Goal: Task Accomplishment & Management: Complete application form

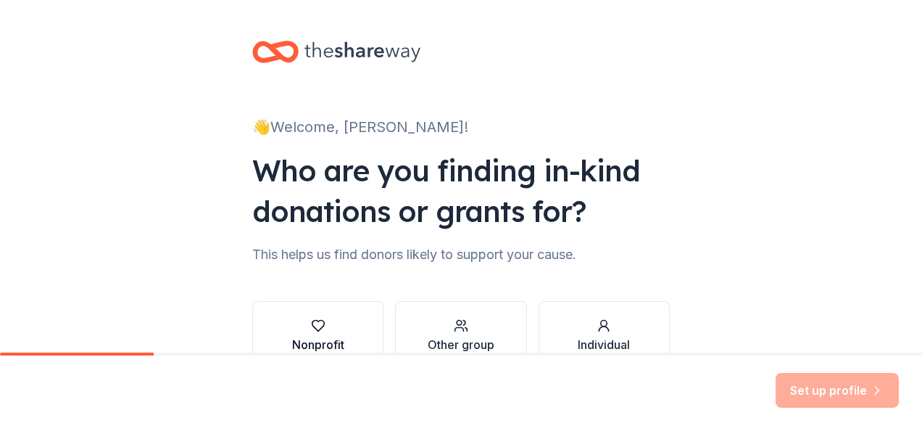
click at [311, 328] on icon "button" at bounding box center [318, 325] width 15 height 15
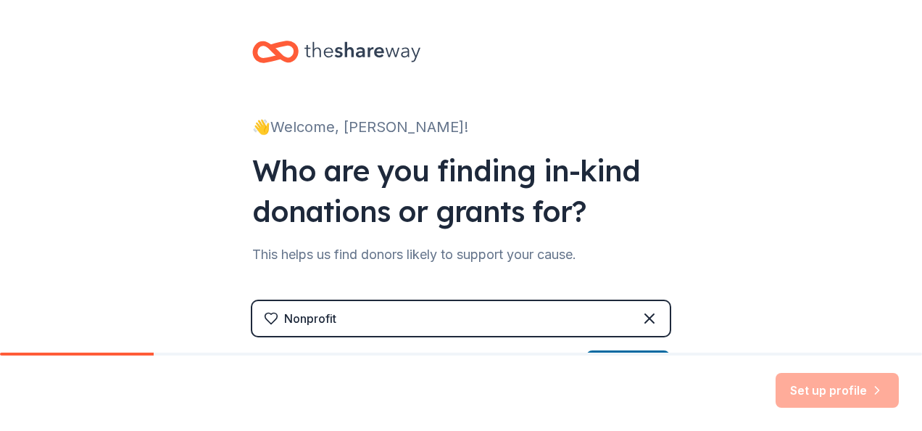
click at [378, 314] on div "Nonprofit" at bounding box center [461, 318] width 418 height 35
click at [305, 315] on div "Nonprofit" at bounding box center [310, 318] width 52 height 17
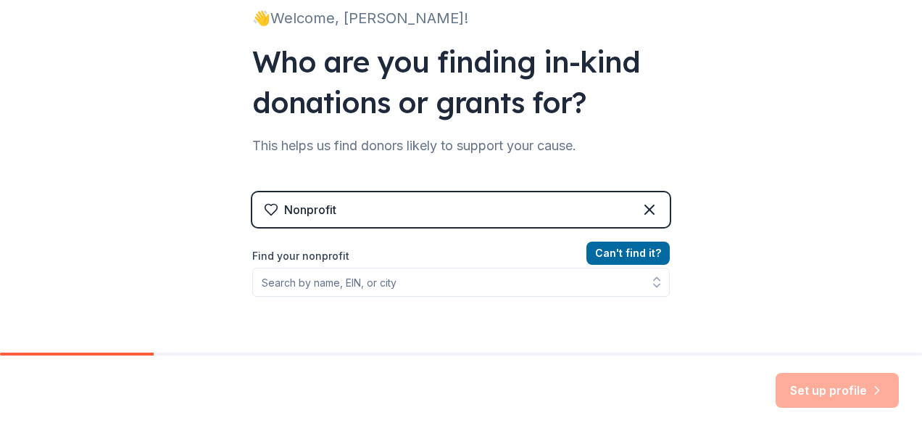
scroll to position [114, 0]
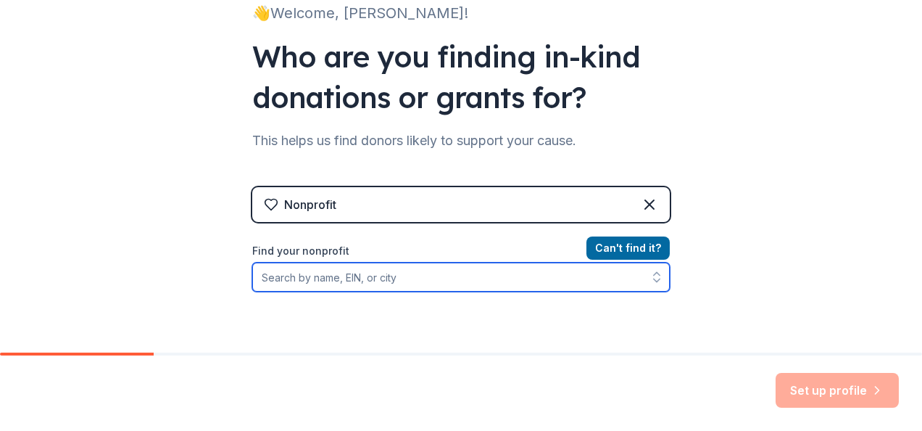
click at [269, 274] on input "Find your nonprofit" at bounding box center [461, 276] width 418 height 29
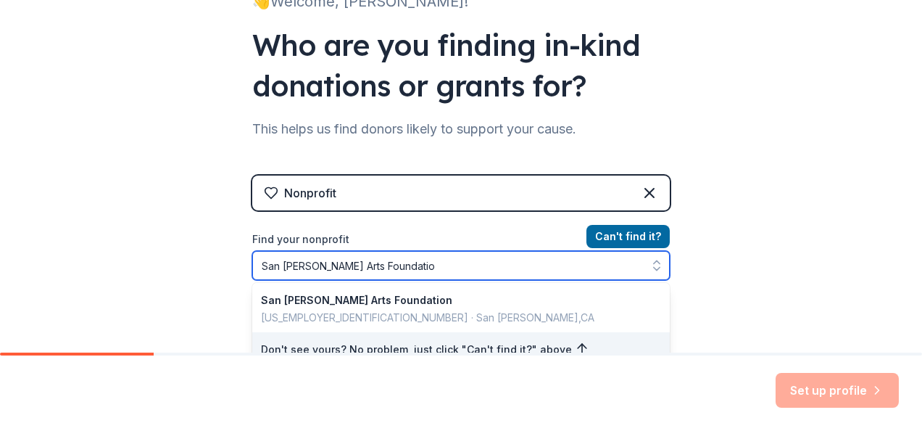
type input "San [PERSON_NAME] Arts Foundation"
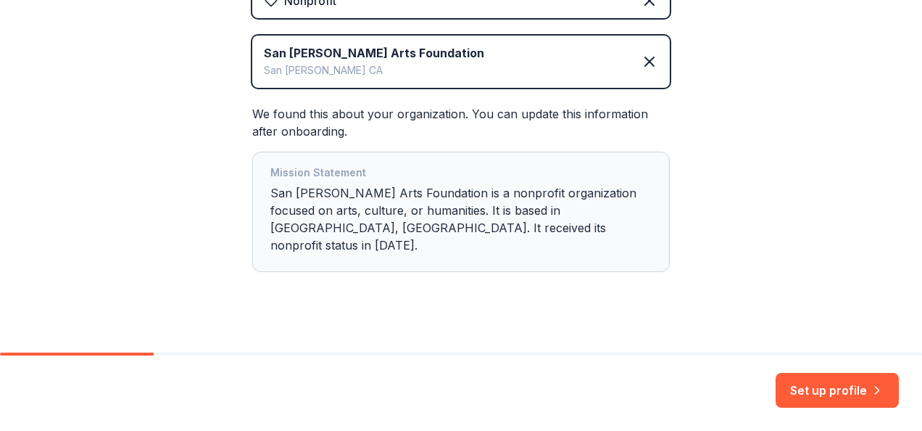
scroll to position [316, 0]
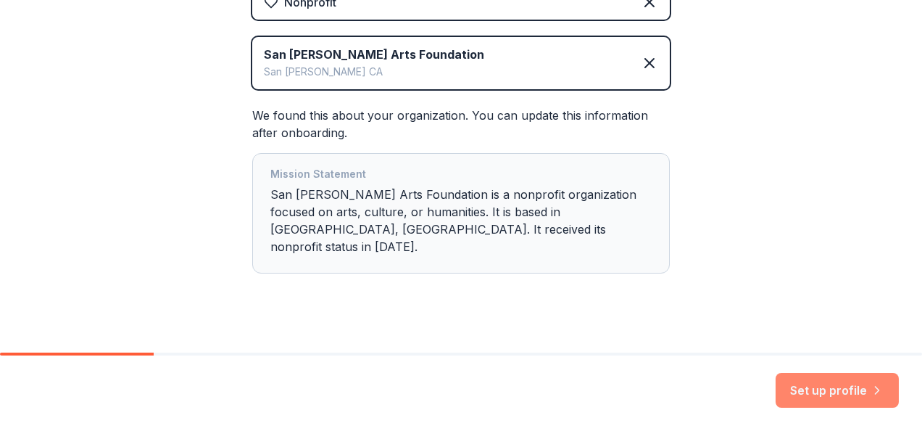
click at [841, 401] on button "Set up profile" at bounding box center [837, 390] width 123 height 35
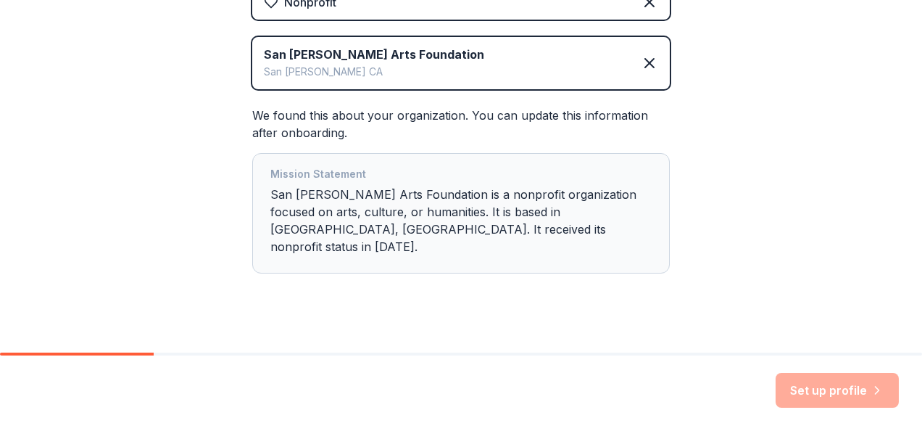
click at [831, 389] on div "Set up profile" at bounding box center [837, 390] width 123 height 35
click at [830, 389] on div "Set up profile" at bounding box center [837, 390] width 123 height 35
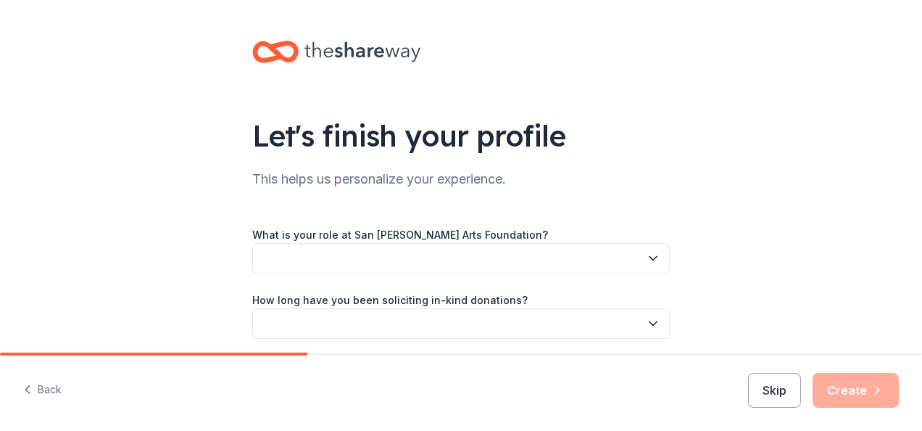
click at [477, 234] on label "What is your role at San [PERSON_NAME] Arts Foundation?" at bounding box center [400, 235] width 296 height 15
click at [567, 244] on button "button" at bounding box center [461, 258] width 418 height 30
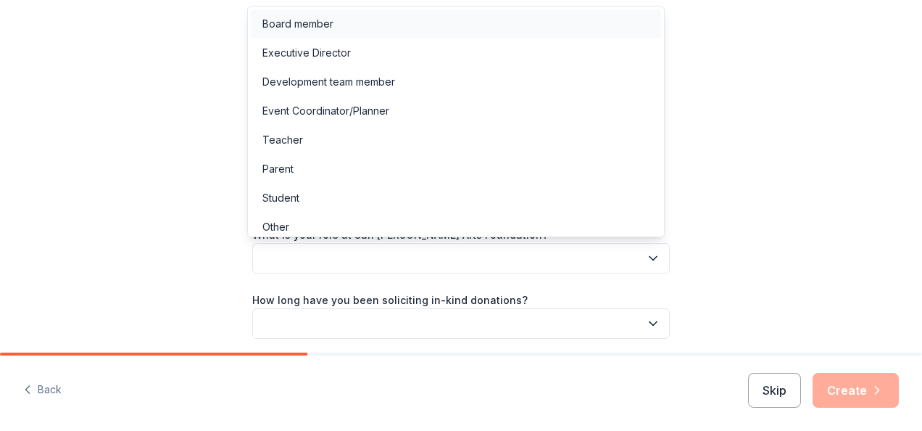
click at [326, 19] on div "Board member" at bounding box center [297, 23] width 71 height 17
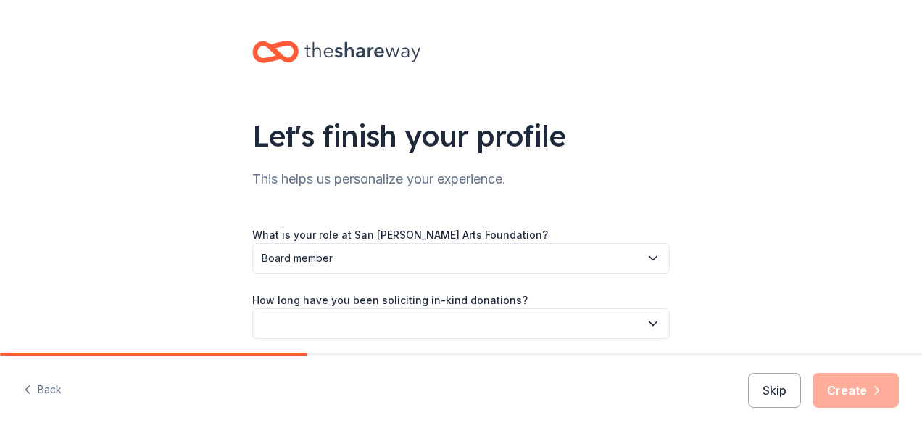
click at [306, 296] on label "How long have you been soliciting in-kind donations?" at bounding box center [390, 300] width 276 height 15
click at [646, 323] on icon "button" at bounding box center [653, 323] width 15 height 15
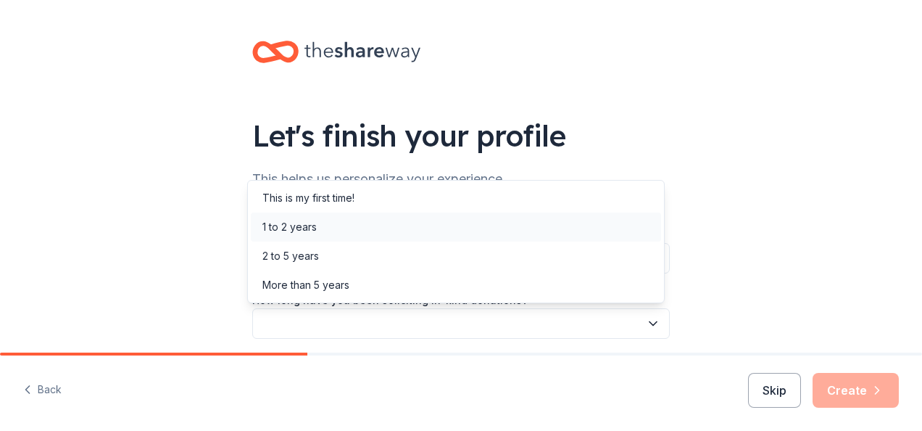
click at [318, 219] on div "1 to 2 years" at bounding box center [456, 226] width 410 height 29
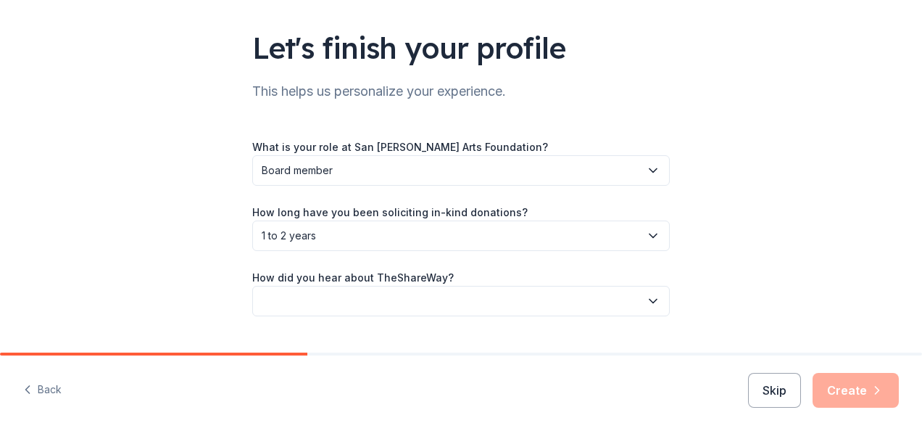
scroll to position [89, 0]
click at [855, 392] on div "Skip Create" at bounding box center [823, 390] width 151 height 35
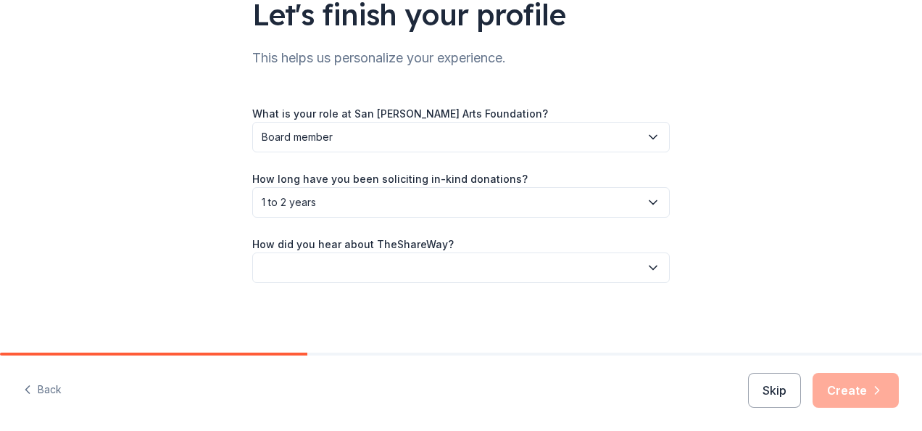
click at [654, 269] on icon "button" at bounding box center [653, 267] width 15 height 15
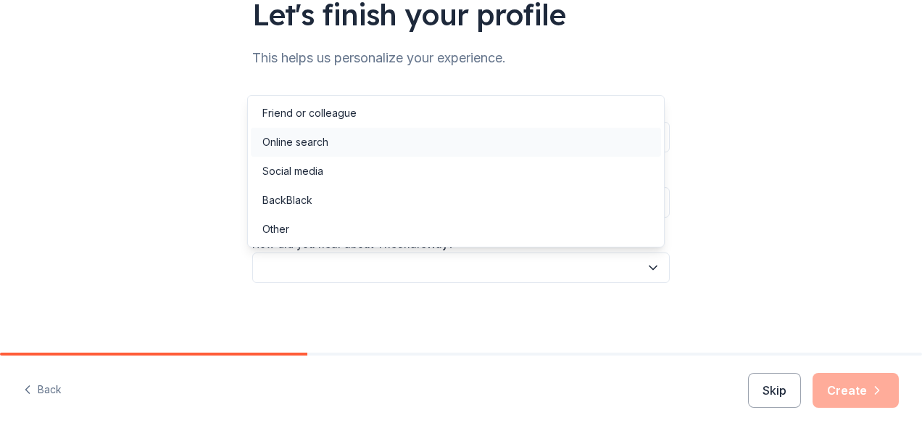
click at [320, 141] on div "Online search" at bounding box center [295, 141] width 66 height 17
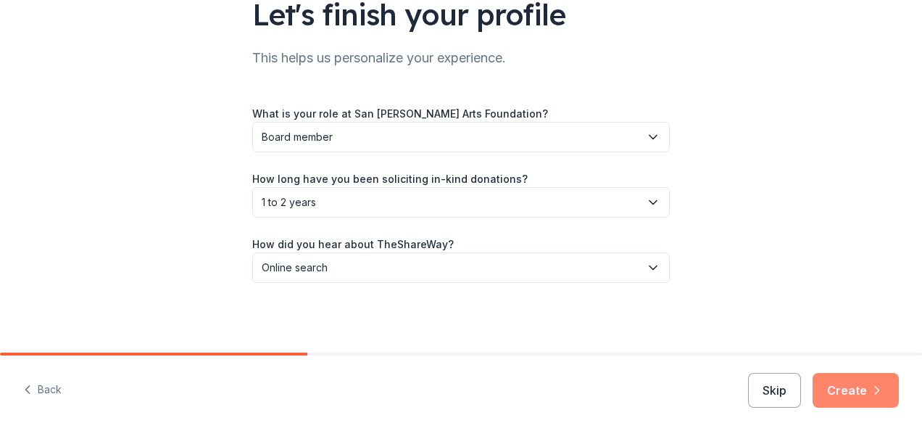
click at [854, 384] on button "Create" at bounding box center [856, 390] width 86 height 35
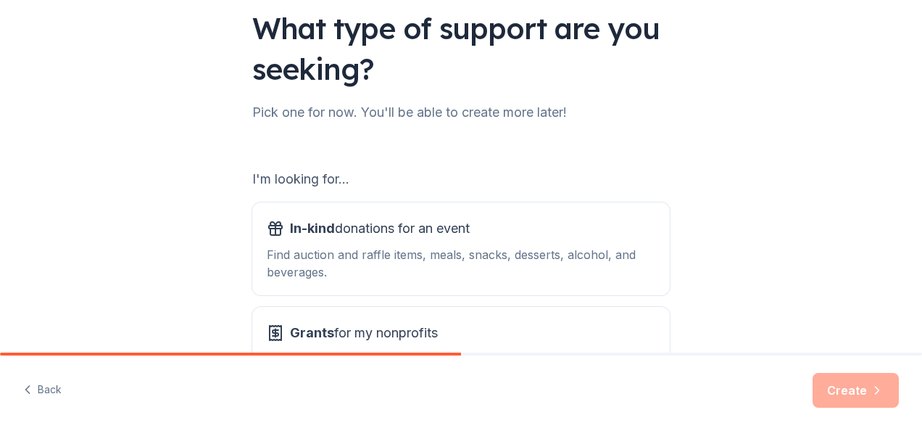
scroll to position [106, 0]
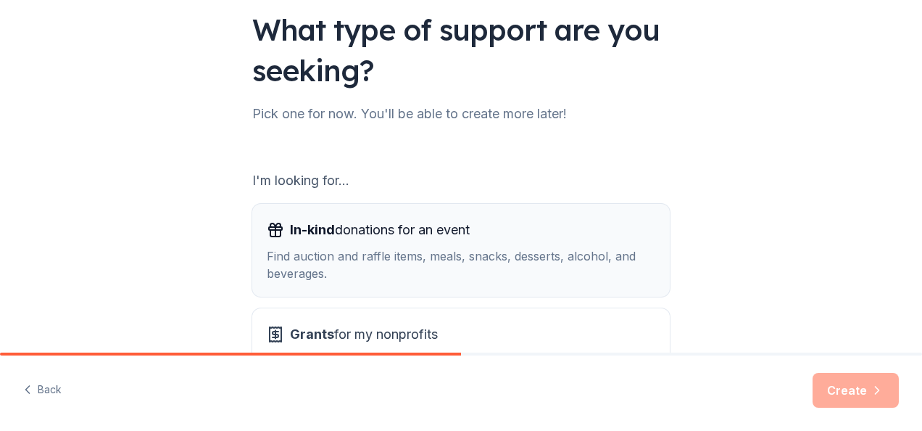
click at [435, 235] on span "In-kind donations for an event" at bounding box center [380, 229] width 180 height 23
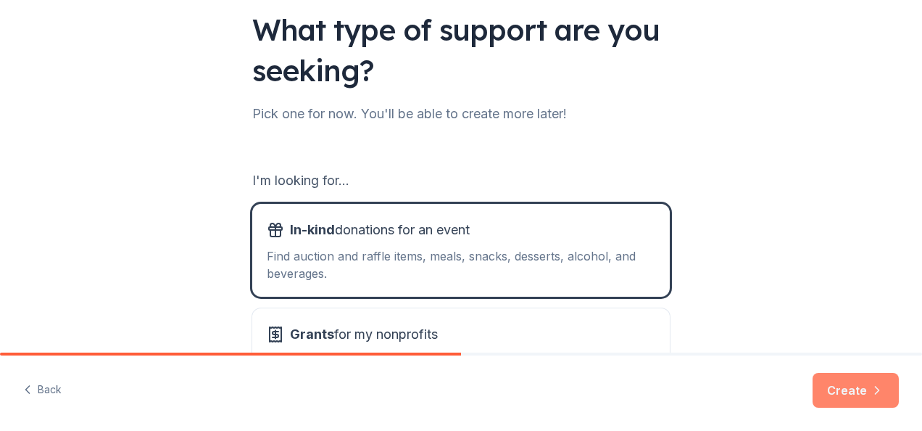
click at [863, 386] on button "Create" at bounding box center [856, 390] width 86 height 35
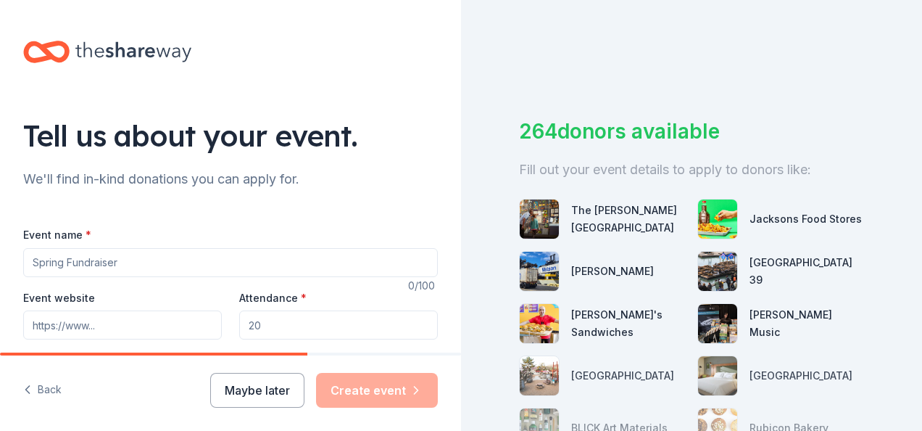
click at [145, 258] on input "Event name *" at bounding box center [230, 262] width 415 height 29
click at [156, 259] on input "Event name *" at bounding box center [230, 262] width 415 height 29
type input "Community Art Program after Sxchool"
click at [102, 320] on input "Event website" at bounding box center [122, 324] width 199 height 29
click at [328, 180] on div "We'll find in-kind donations you can apply for." at bounding box center [230, 178] width 415 height 23
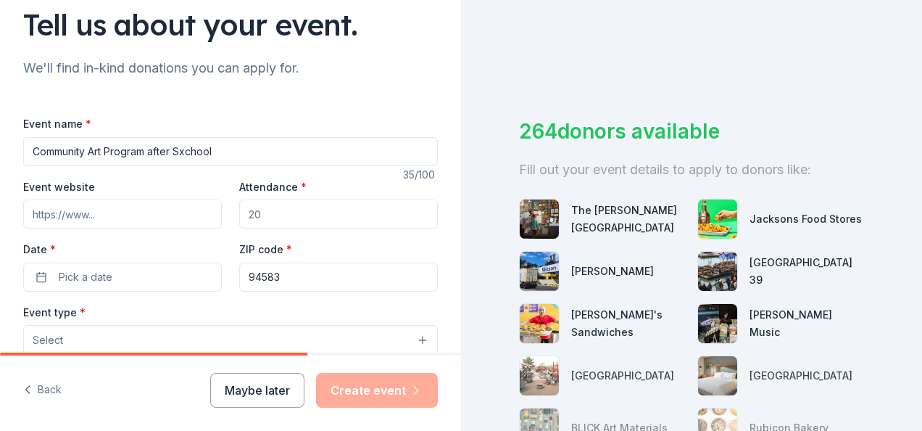
scroll to position [122, 0]
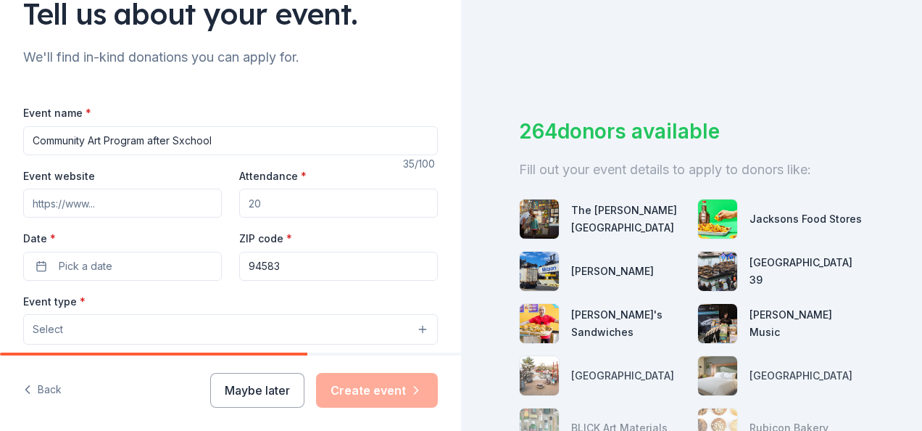
click at [112, 204] on input "Event website" at bounding box center [122, 203] width 199 height 29
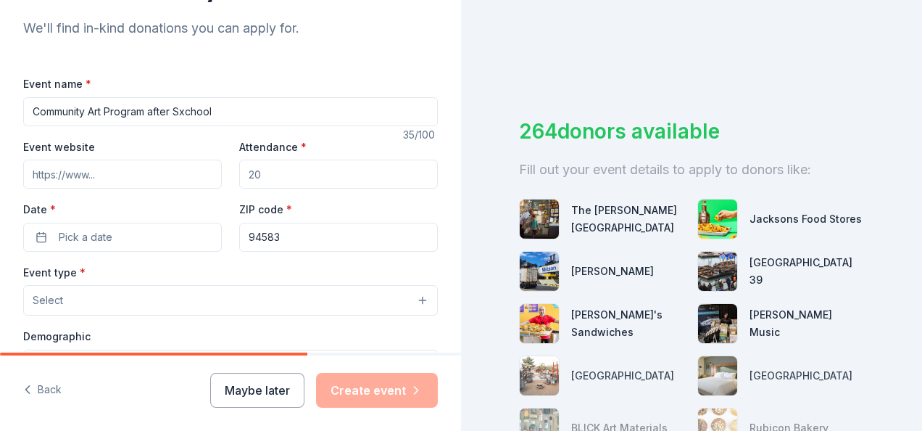
scroll to position [171, 0]
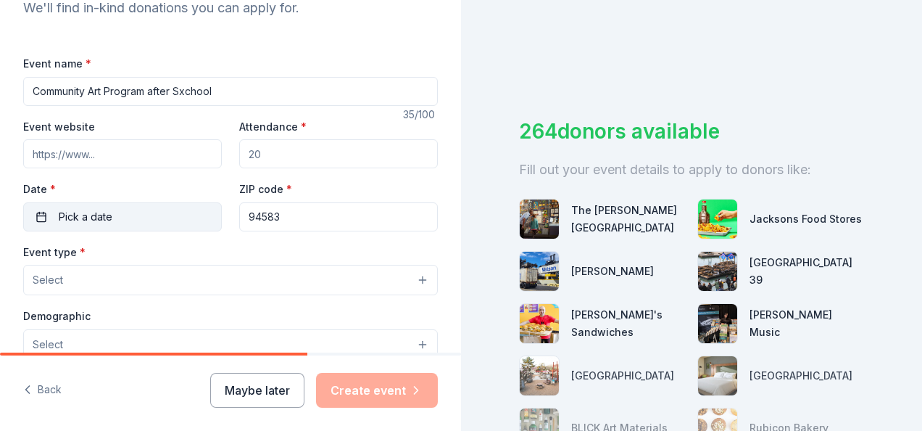
click at [120, 223] on button "Pick a date" at bounding box center [122, 216] width 199 height 29
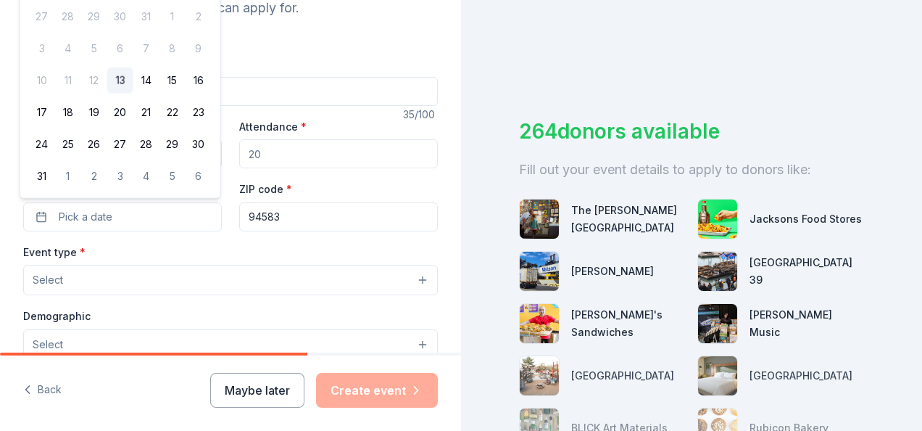
click at [806, 68] on div "264 donors available Fill out your event details to apply to donors like: The […" at bounding box center [691, 215] width 461 height 431
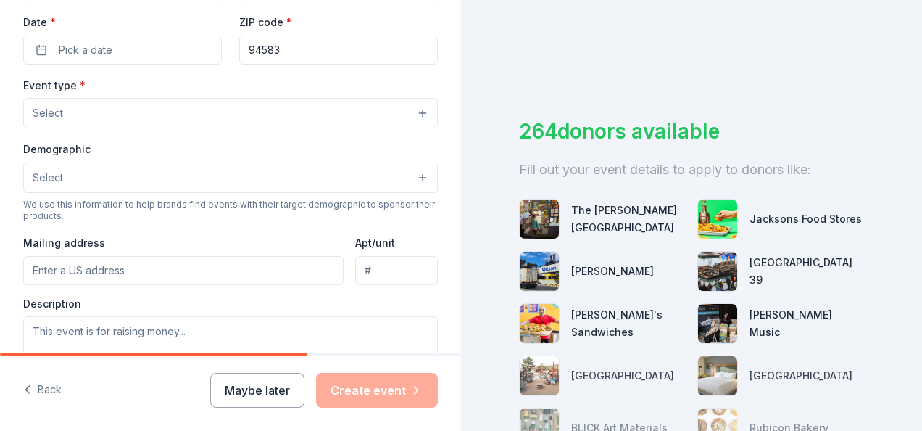
scroll to position [342, 0]
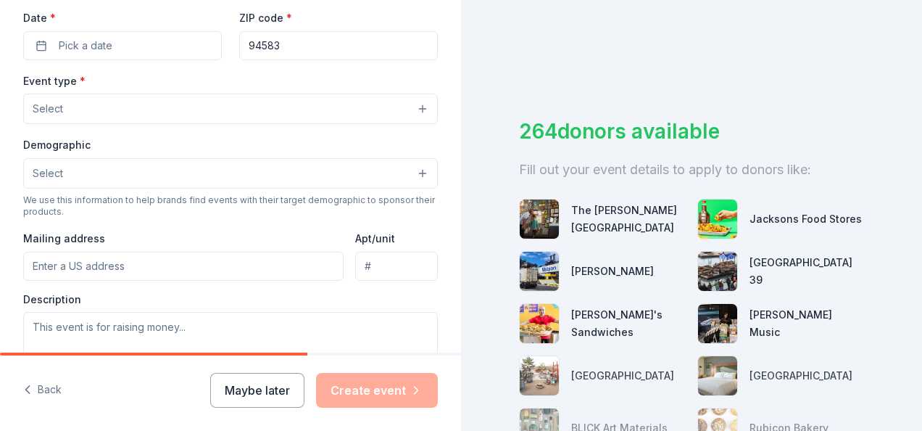
click at [77, 174] on button "Select" at bounding box center [230, 173] width 415 height 30
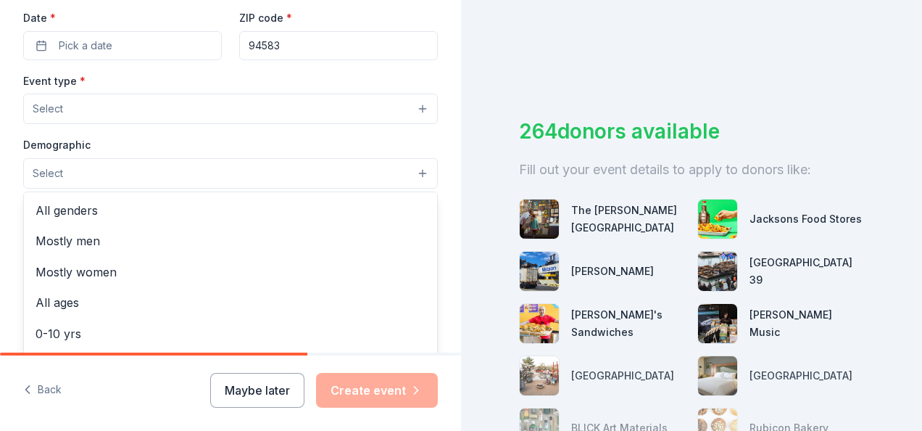
click at [73, 302] on span "All ages" at bounding box center [231, 302] width 390 height 19
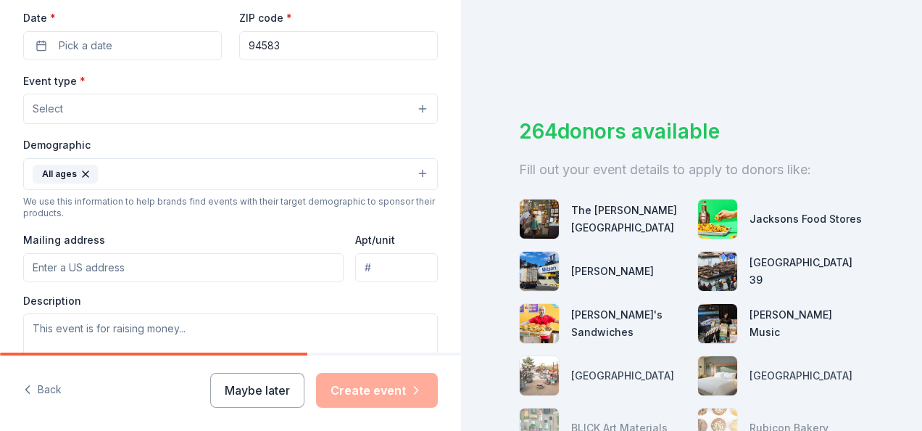
click at [597, 213] on div "The [PERSON_NAME][GEOGRAPHIC_DATA]" at bounding box center [628, 219] width 115 height 35
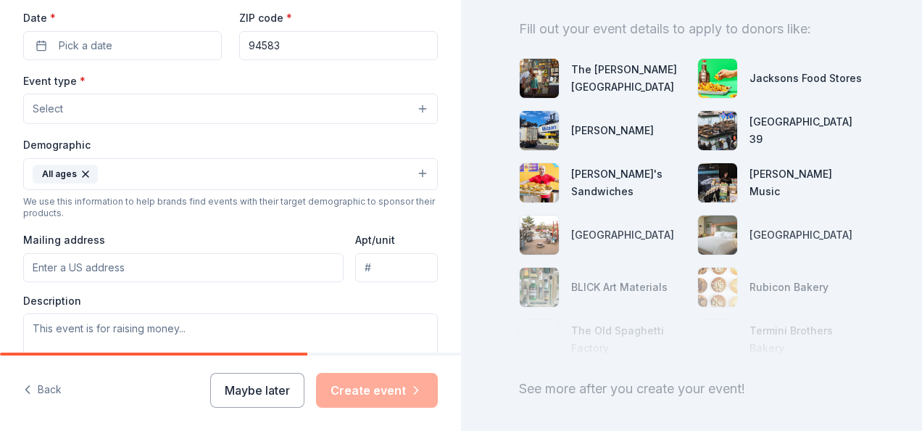
scroll to position [142, 0]
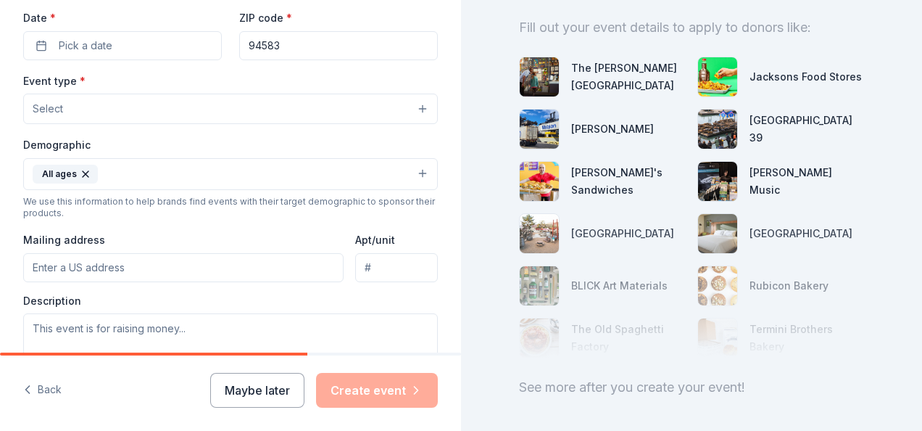
click at [555, 77] on img at bounding box center [539, 76] width 39 height 39
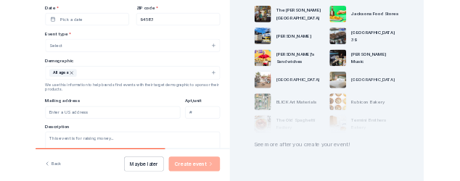
scroll to position [214, 0]
